Goal: Obtain resource: Download file/media

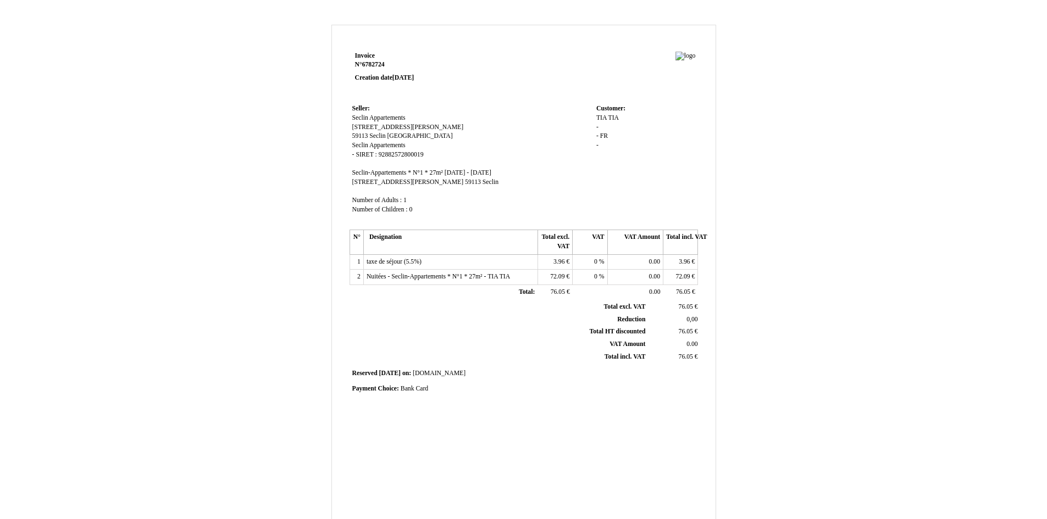
drag, startPoint x: 557, startPoint y: 180, endPoint x: 836, endPoint y: 230, distance: 283.0
click at [836, 230] on div "Invoice N° 6782724 Creation date [DATE] Seller: Seclin Appartements [STREET_ADD…" at bounding box center [523, 334] width 643 height 618
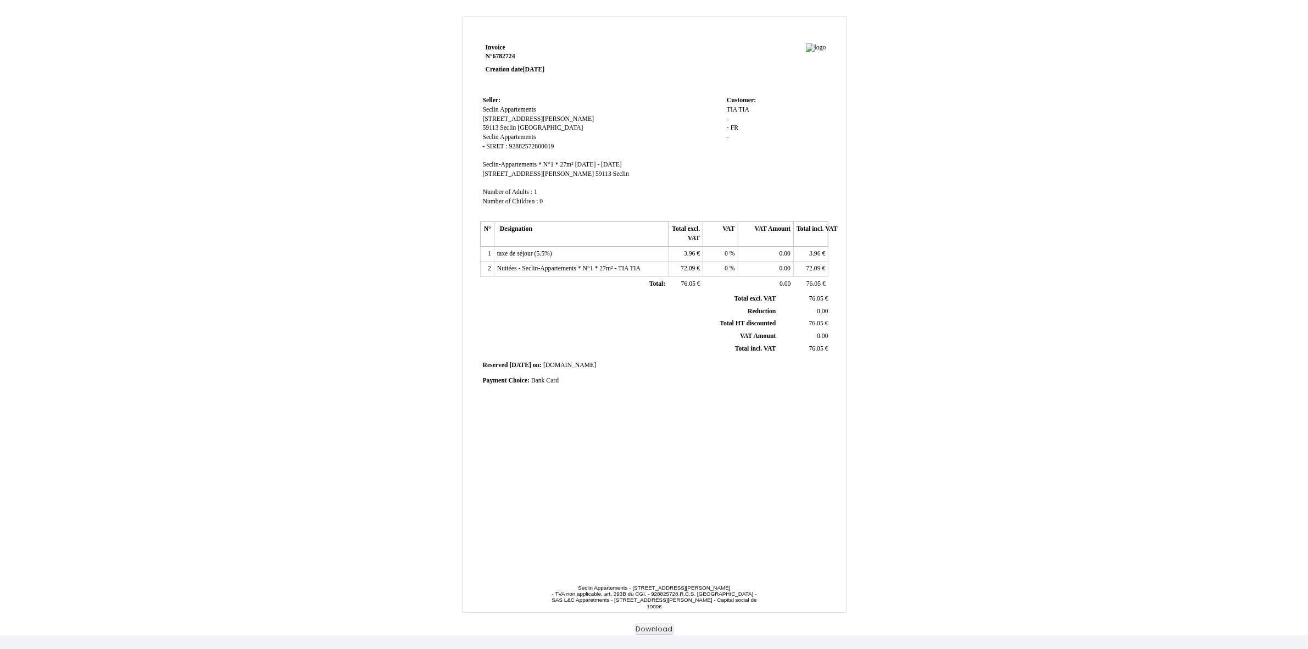
scroll to position [14, 0]
click at [1028, 394] on div "Invoice N° 6782724 Creation date [DATE] Seller: Seclin Appartements [STREET_ADD…" at bounding box center [654, 315] width 1308 height 630
drag, startPoint x: 1028, startPoint y: 394, endPoint x: 1107, endPoint y: 77, distance: 326.2
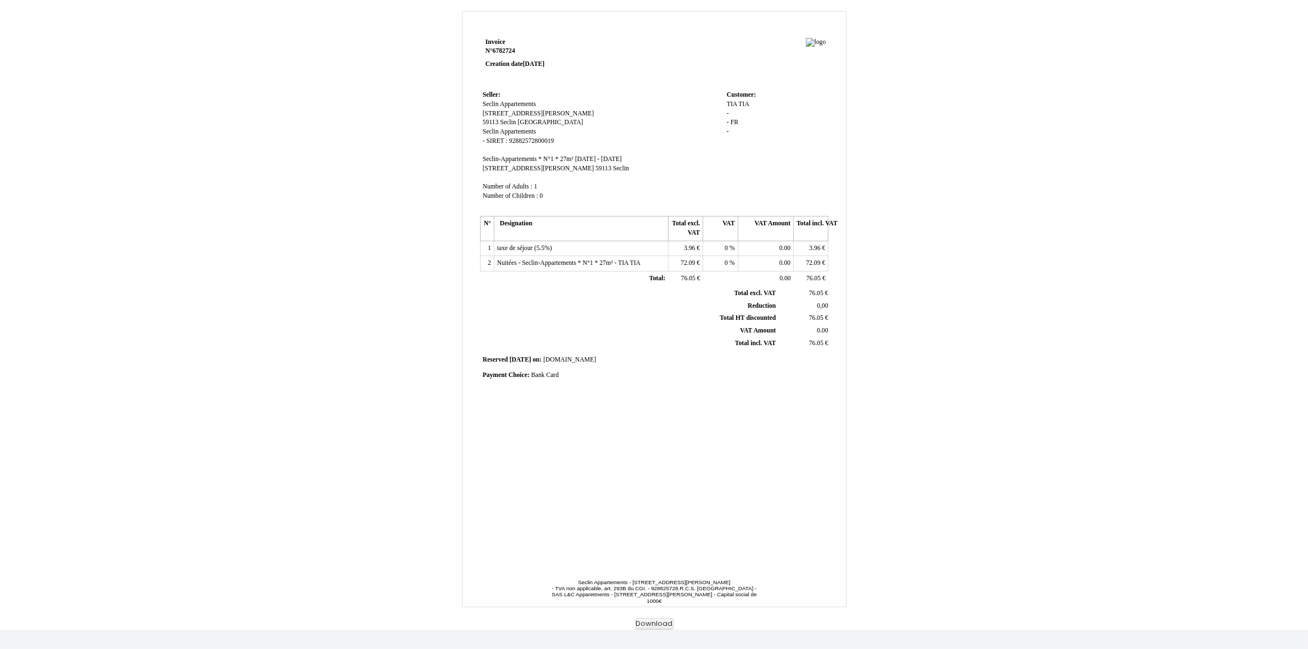
click at [1046, 77] on div "Invoice N° 6782724 Creation date [DATE] Seller: Seclin Appartements [STREET_ADD…" at bounding box center [654, 315] width 1308 height 630
click at [763, 213] on td "Customer: [PERSON_NAME] - - FR -" at bounding box center [776, 150] width 104 height 125
drag, startPoint x: 761, startPoint y: 246, endPoint x: 1081, endPoint y: 169, distance: 328.9
click at [1046, 169] on div "Invoice N° 6782724 Creation date [DATE] Seller: Seclin Appartements [STREET_ADD…" at bounding box center [654, 315] width 1308 height 630
click at [773, 146] on div "[PERSON_NAME] - - FR -" at bounding box center [776, 123] width 99 height 46
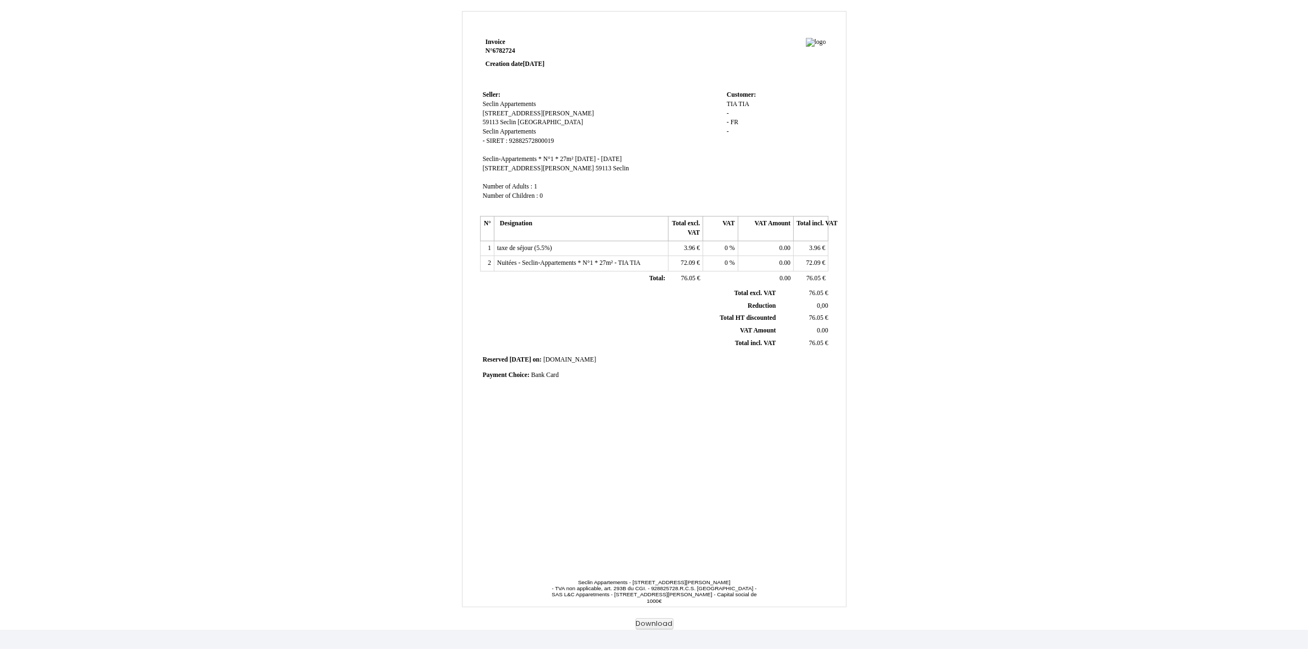
click at [895, 91] on div "Invoice N° 6782724 Creation date [DATE] Seller: Seclin Appartements [STREET_ADD…" at bounding box center [654, 320] width 643 height 618
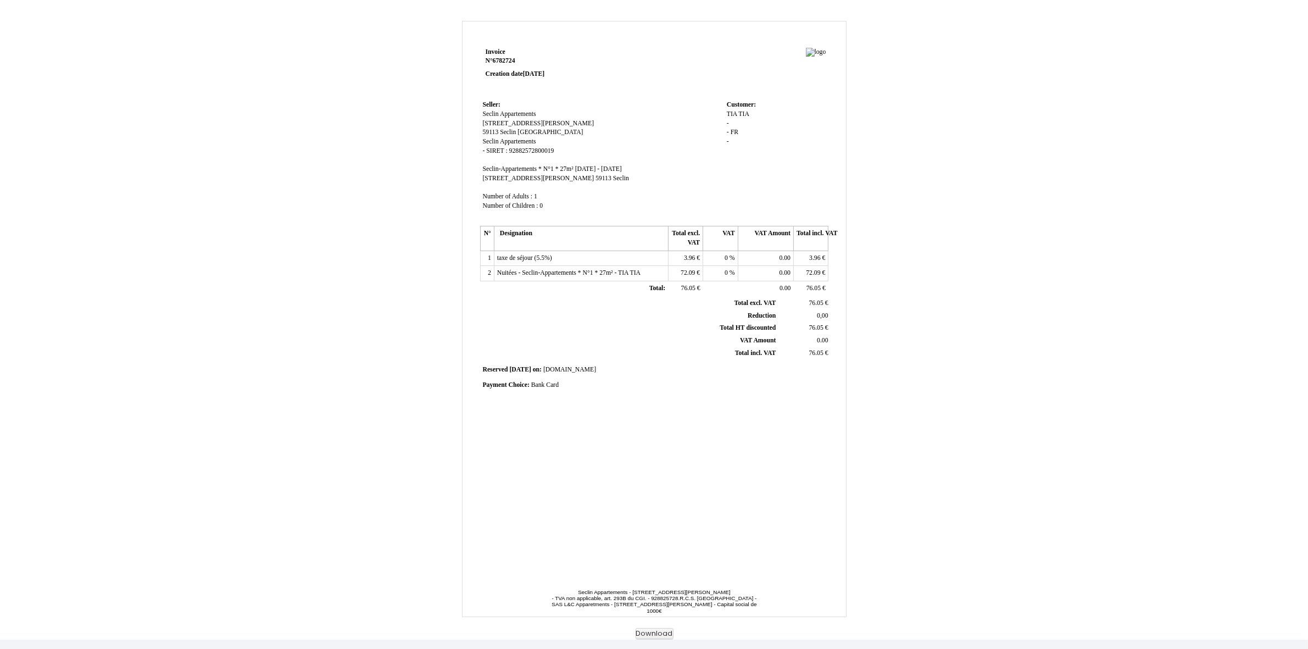
scroll to position [0, 0]
click at [664, 519] on button "Download" at bounding box center [655, 638] width 38 height 12
click at [652, 519] on button "Download" at bounding box center [655, 638] width 38 height 12
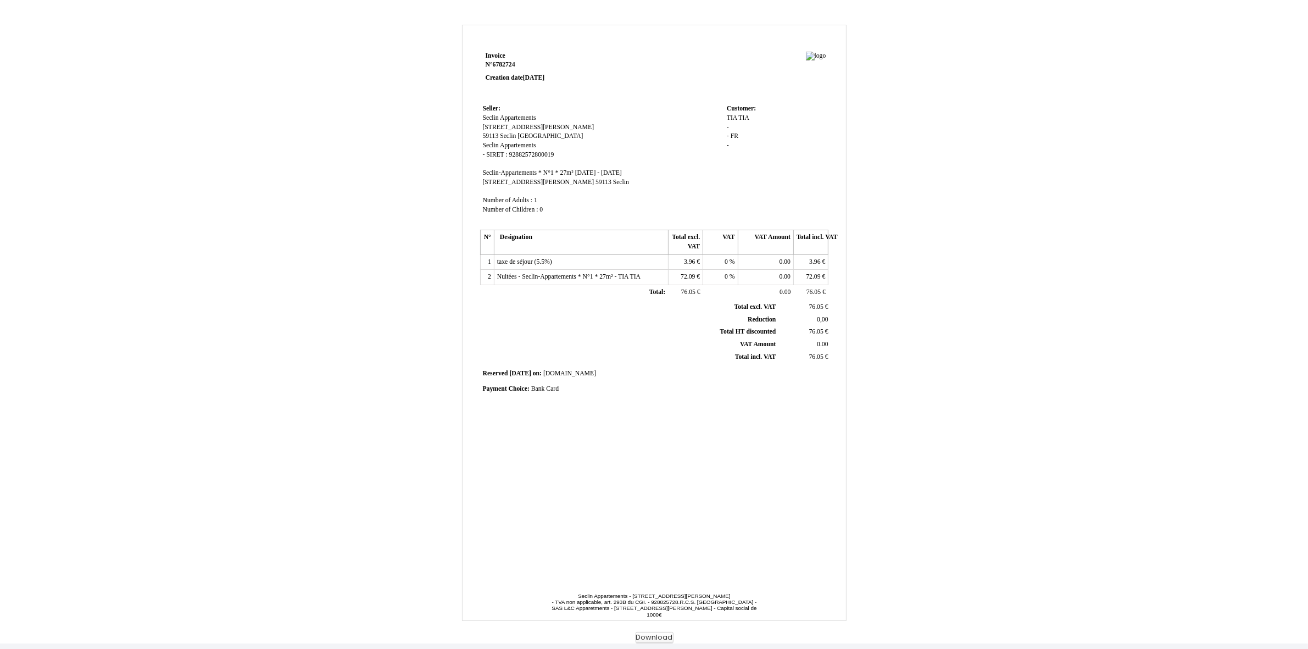
click at [657, 519] on button "Download" at bounding box center [655, 638] width 38 height 12
click at [1023, 264] on div "Invoice N° 6782724 Creation date [DATE] Seller: Seclin Appartements [STREET_ADD…" at bounding box center [654, 329] width 1308 height 630
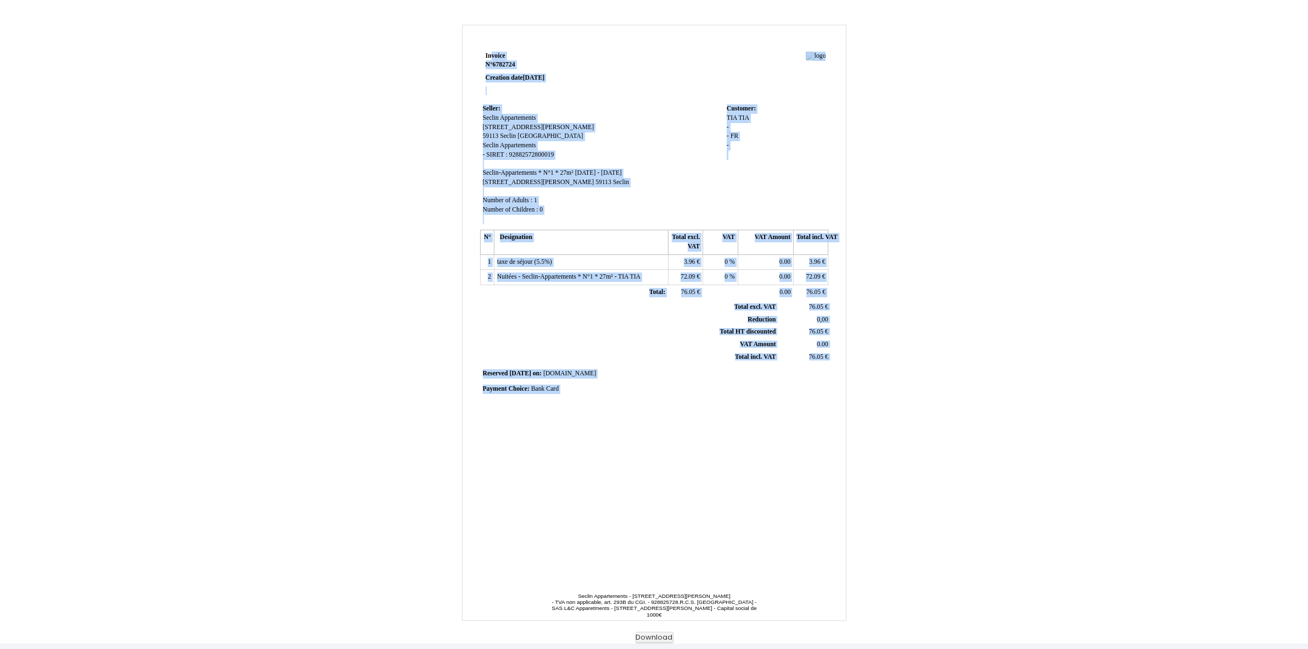
drag, startPoint x: 486, startPoint y: 55, endPoint x: 778, endPoint y: 466, distance: 503.6
click at [778, 466] on div "Invoice N° 6782724 Creation date [DATE] Seller: Seclin Appartements [STREET_ADD…" at bounding box center [654, 308] width 352 height 519
click at [992, 356] on div "Invoice N° 6782724 Creation date [DATE] Seller: Seclin Appartements [STREET_ADD…" at bounding box center [654, 329] width 1308 height 630
